Goal: Task Accomplishment & Management: Complete application form

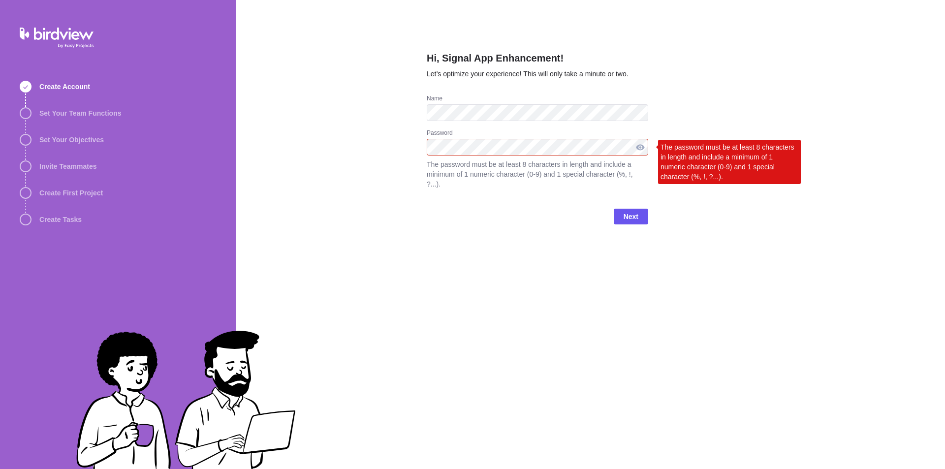
click at [636, 148] on div at bounding box center [641, 147] width 16 height 17
click at [645, 152] on div at bounding box center [641, 147] width 16 height 17
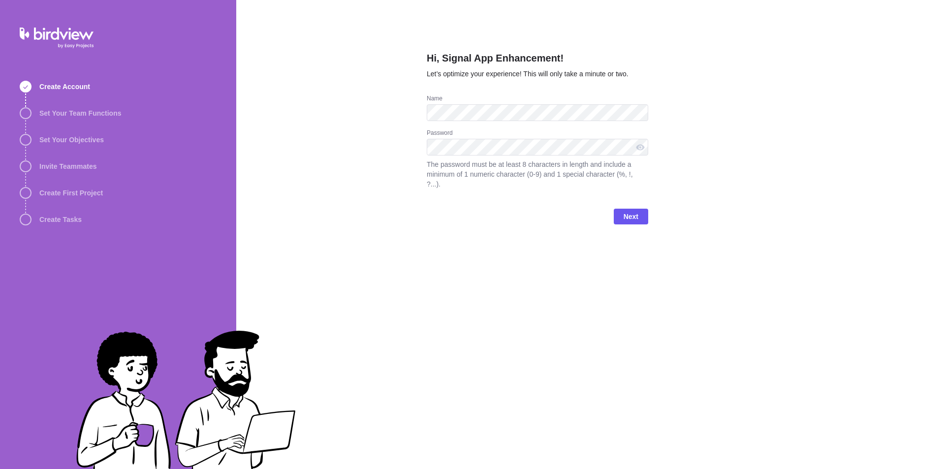
click at [631, 215] on div "Next" at bounding box center [538, 220] width 222 height 39
click at [631, 211] on span "Next" at bounding box center [631, 217] width 15 height 12
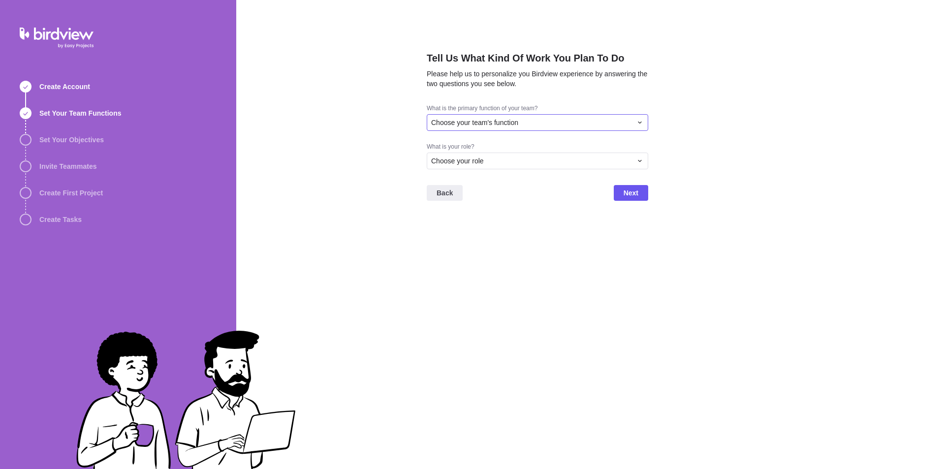
click at [602, 125] on div "Choose your team's function" at bounding box center [531, 123] width 201 height 10
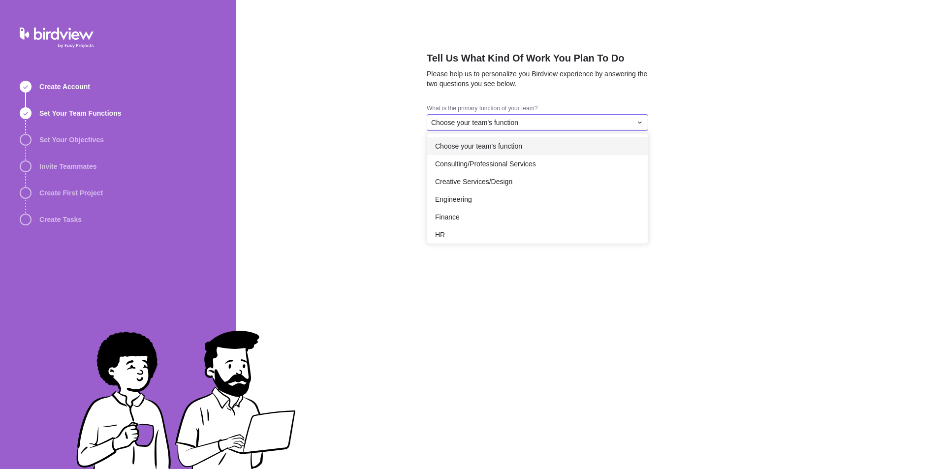
click at [551, 150] on div "Choose your team's function" at bounding box center [537, 146] width 221 height 18
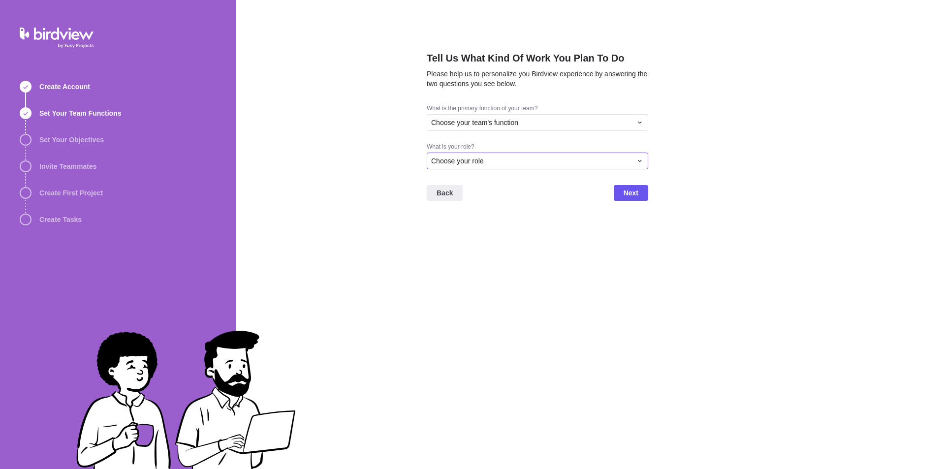
click at [562, 159] on div "Choose your role" at bounding box center [531, 161] width 201 height 10
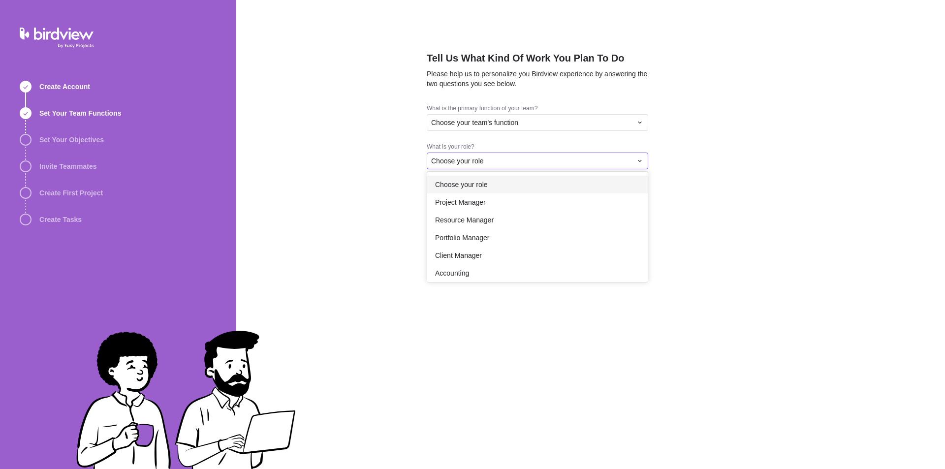
click at [554, 192] on div "Choose your role" at bounding box center [537, 185] width 221 height 18
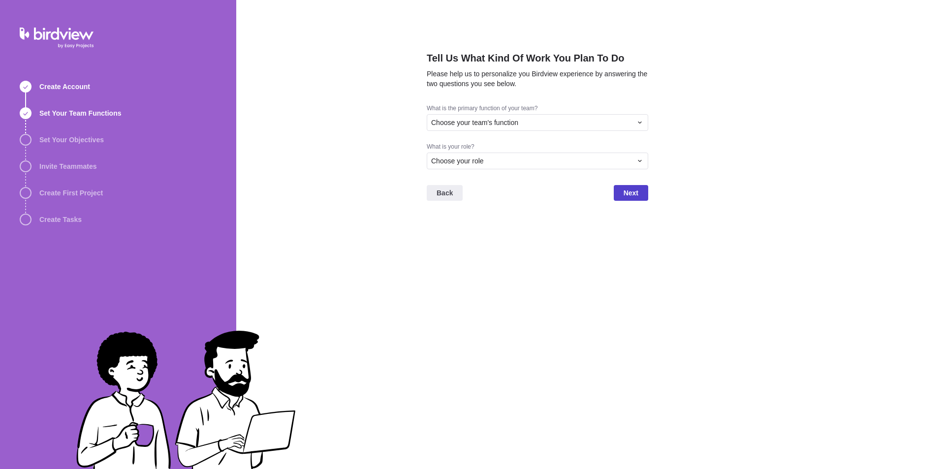
click at [617, 192] on span "Next" at bounding box center [631, 193] width 34 height 16
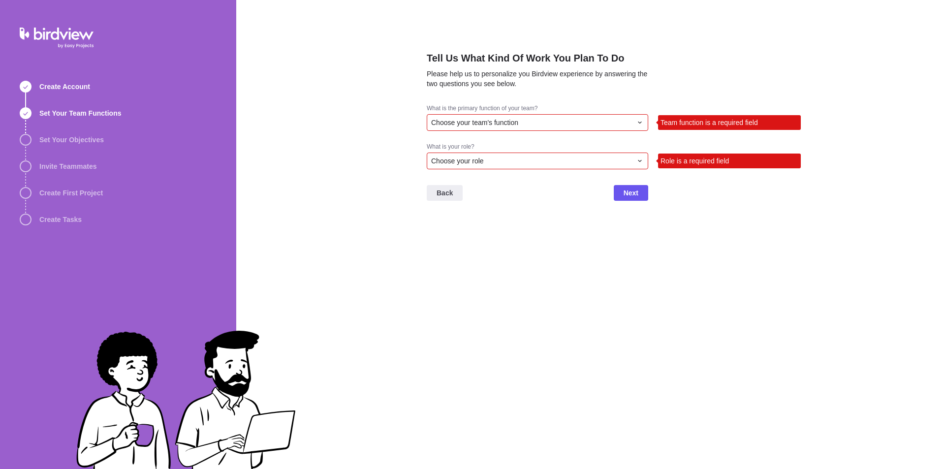
click at [608, 124] on div "Choose your team's function" at bounding box center [531, 123] width 201 height 10
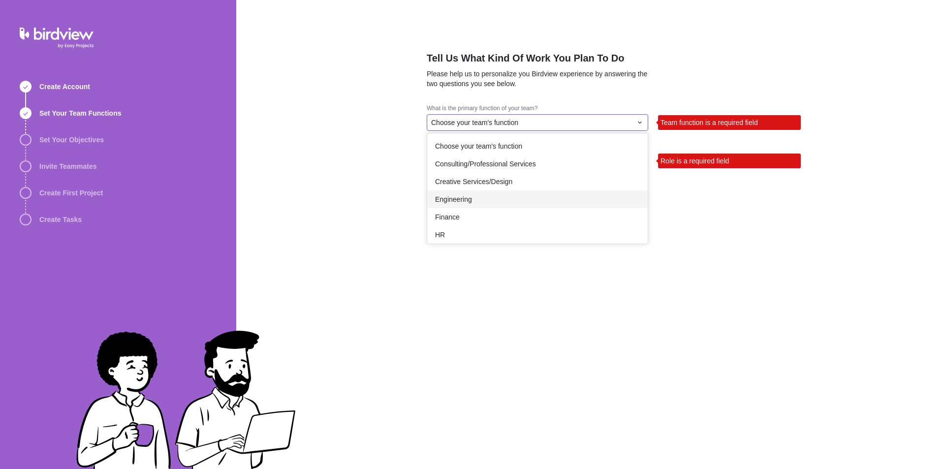
click at [561, 194] on div "Engineering" at bounding box center [537, 200] width 221 height 18
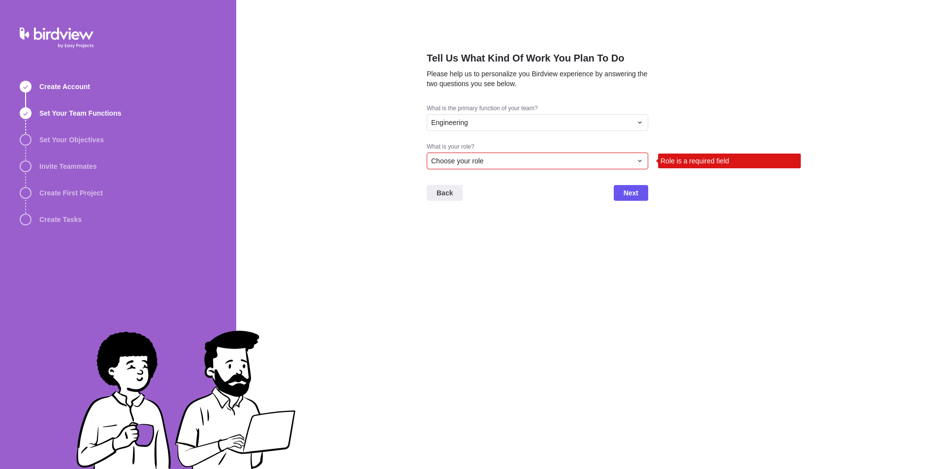
click at [597, 170] on div "What is your role? Choose your role Role is a required field" at bounding box center [538, 160] width 222 height 34
click at [639, 162] on icon at bounding box center [640, 161] width 8 height 8
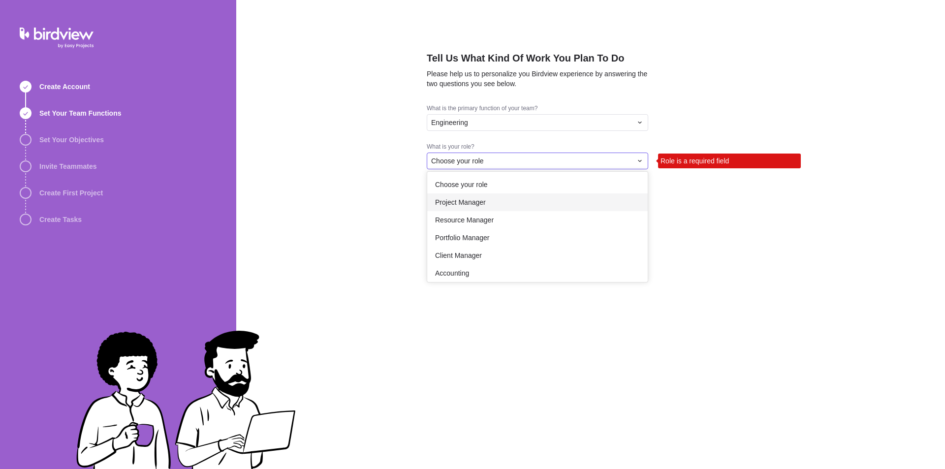
click at [511, 205] on div "Project Manager" at bounding box center [537, 202] width 221 height 18
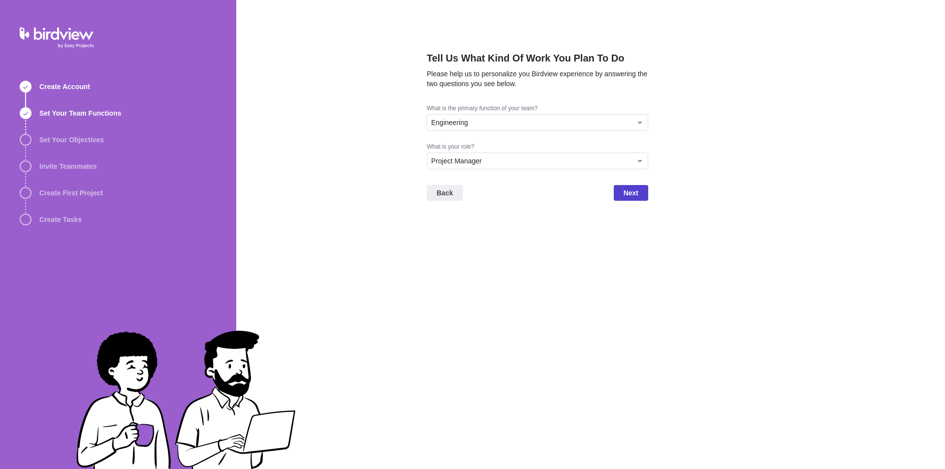
click at [626, 194] on span "Next" at bounding box center [631, 193] width 15 height 12
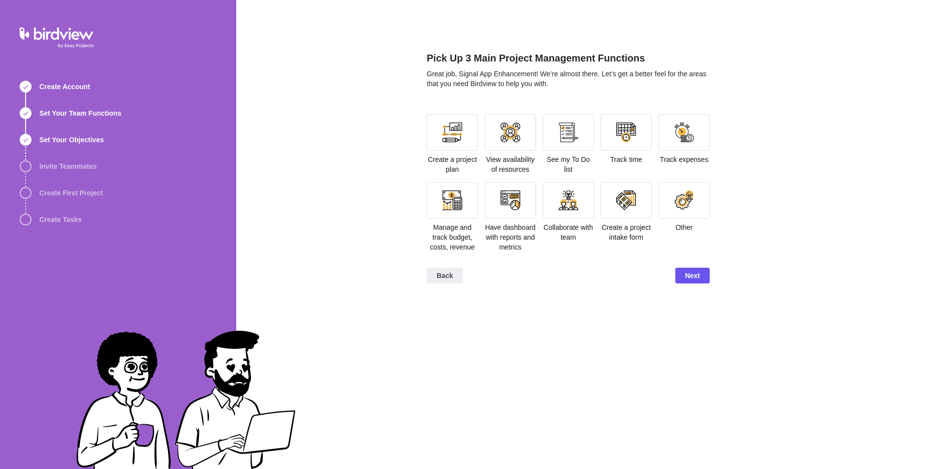
drag, startPoint x: 566, startPoint y: 201, endPoint x: 660, endPoint y: 252, distance: 107.1
click at [622, 237] on section "Create a project plan View availability of resources See my To Do list Track ti…" at bounding box center [568, 187] width 283 height 146
click at [586, 206] on div at bounding box center [568, 200] width 51 height 36
click at [699, 275] on span "Next" at bounding box center [692, 276] width 15 height 12
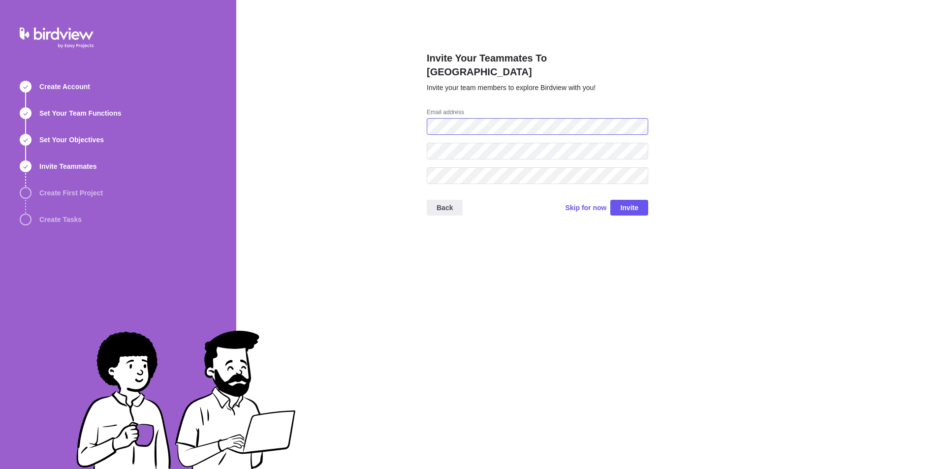
click at [414, 116] on div "Invite Your Teammates To Birdview Invite your team members to explore Birdview …" at bounding box center [590, 234] width 709 height 469
click at [632, 200] on span "Invite" at bounding box center [629, 208] width 38 height 16
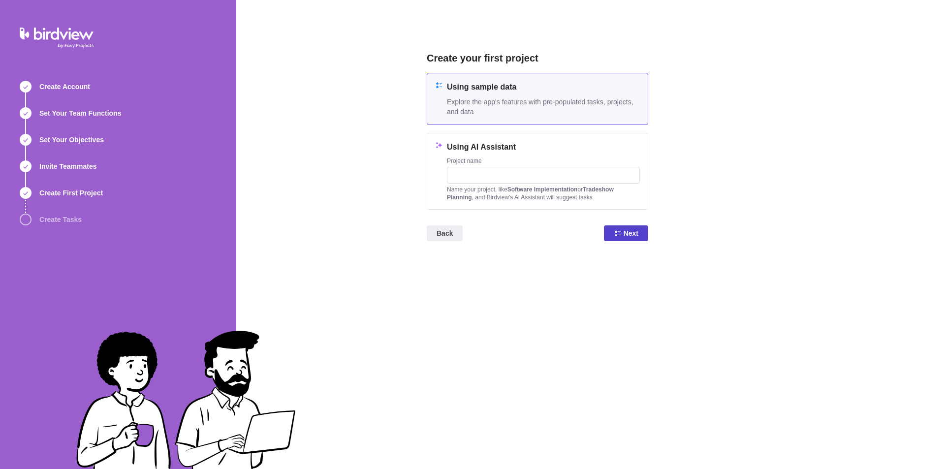
click at [619, 234] on icon at bounding box center [618, 233] width 8 height 8
click at [619, 234] on span "Loading..." at bounding box center [622, 233] width 32 height 12
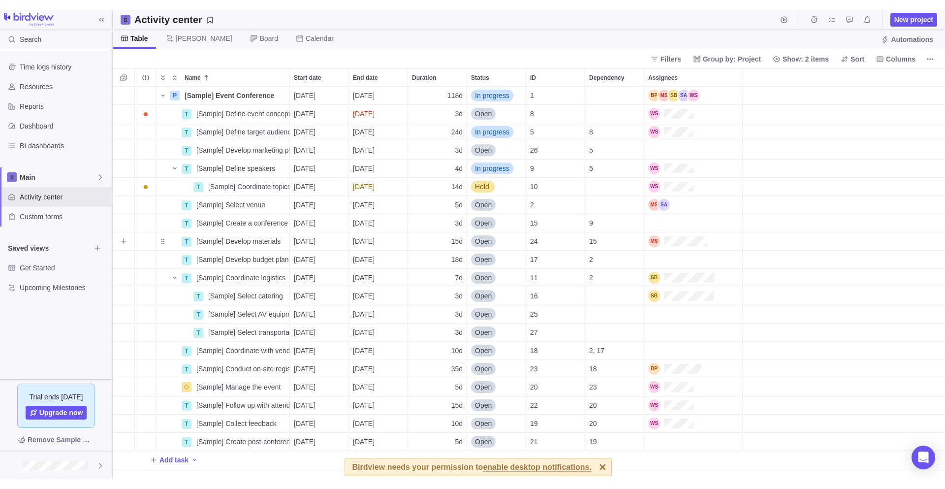
scroll to position [385, 825]
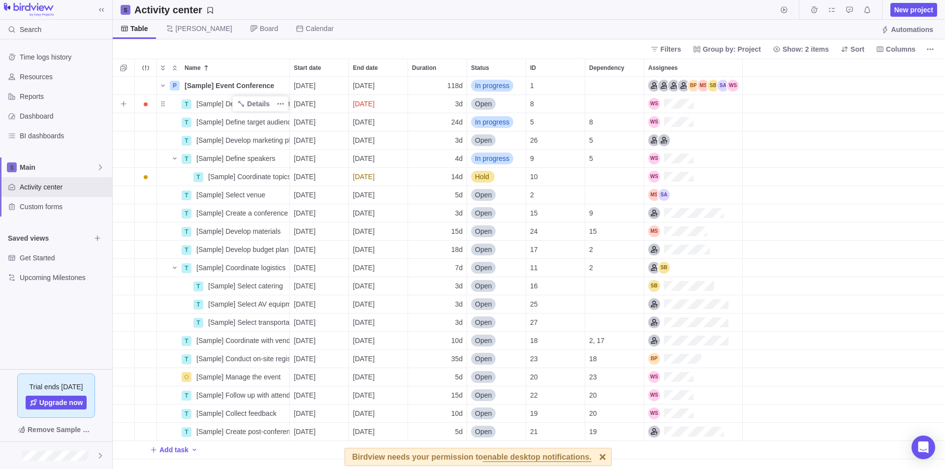
click at [218, 101] on span "[Sample] Define event concept" at bounding box center [242, 104] width 93 height 10
click at [160, 101] on div "Name Start date End date Duration Status ID Dependency Assignees P [Sample] Eve…" at bounding box center [529, 264] width 832 height 411
click at [160, 101] on div "Name" at bounding box center [169, 104] width 24 height 8
click at [479, 105] on span "Open" at bounding box center [483, 104] width 17 height 10
click at [493, 149] on div "Open" at bounding box center [487, 144] width 25 height 12
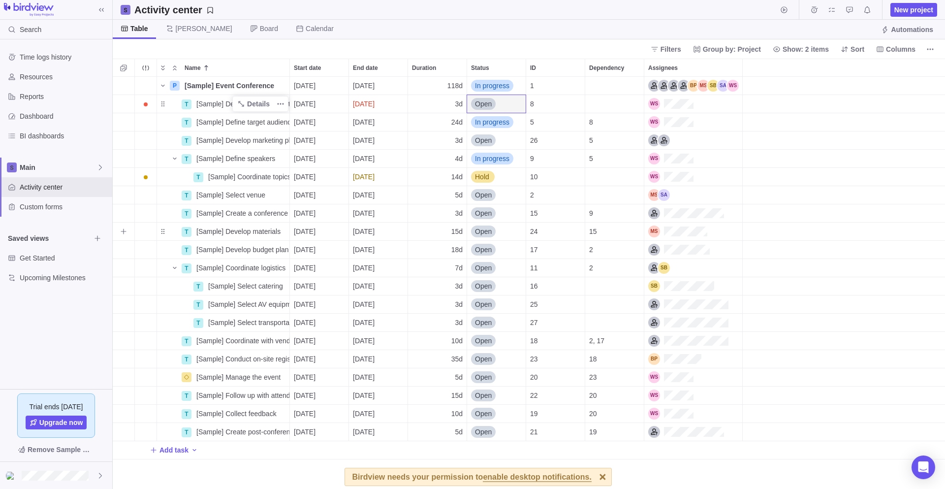
scroll to position [405, 825]
